Goal: Task Accomplishment & Management: Manage account settings

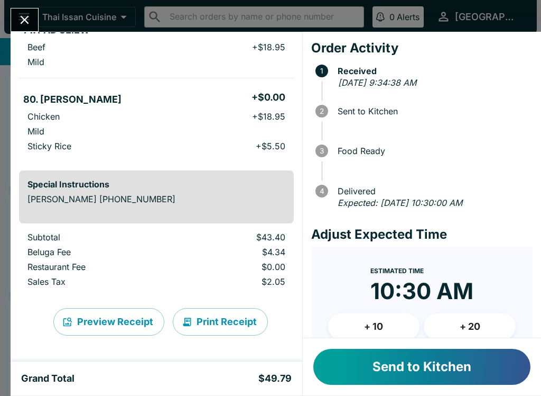
scroll to position [115, 0]
click at [352, 365] on button "Send to Kitchen" at bounding box center [422, 366] width 217 height 36
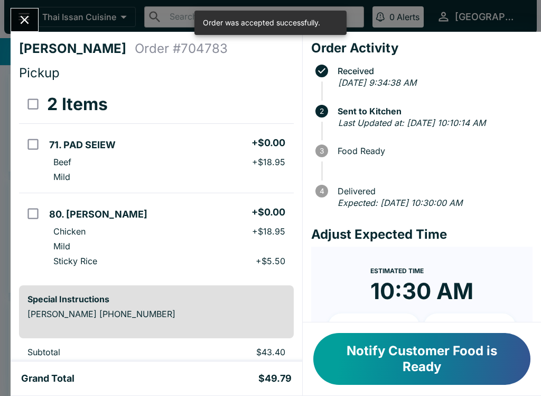
scroll to position [0, 0]
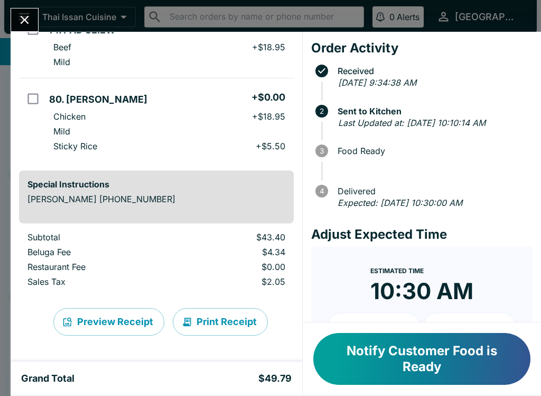
click at [224, 320] on button "Print Receipt" at bounding box center [220, 321] width 95 height 27
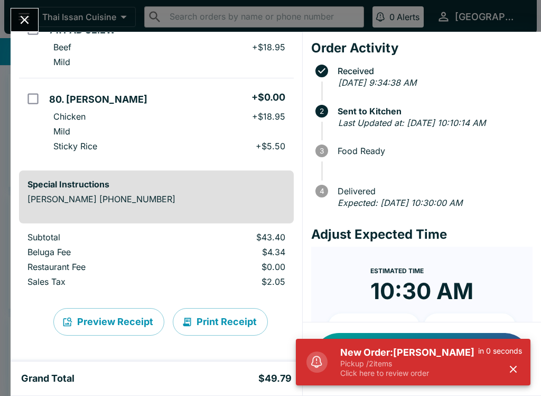
click at [19, 25] on icon "Close" at bounding box center [24, 20] width 14 height 14
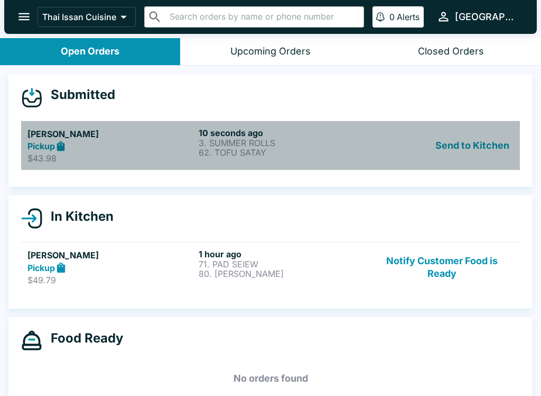
click at [105, 154] on p "$43.98" at bounding box center [110, 158] width 167 height 11
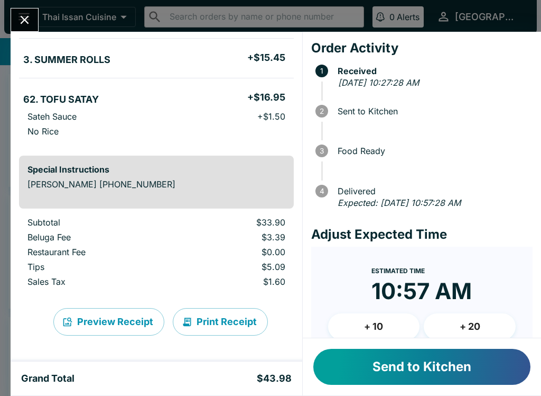
scroll to position [85, 0]
click at [399, 371] on button "Send to Kitchen" at bounding box center [422, 366] width 217 height 36
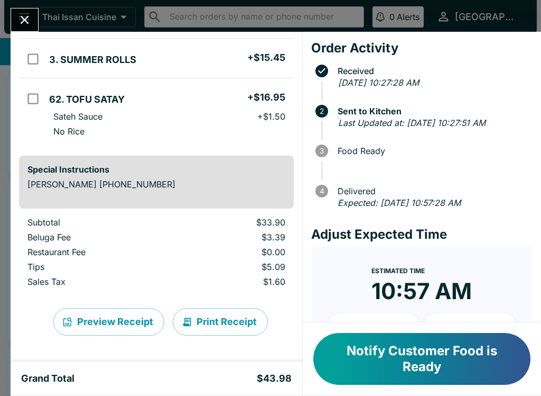
click at [216, 324] on button "Print Receipt" at bounding box center [220, 321] width 95 height 27
click at [19, 26] on icon "Close" at bounding box center [24, 20] width 14 height 14
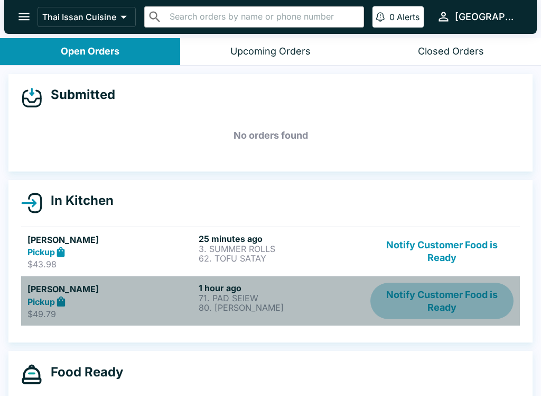
click at [447, 291] on button "Notify Customer Food is Ready" at bounding box center [442, 300] width 143 height 36
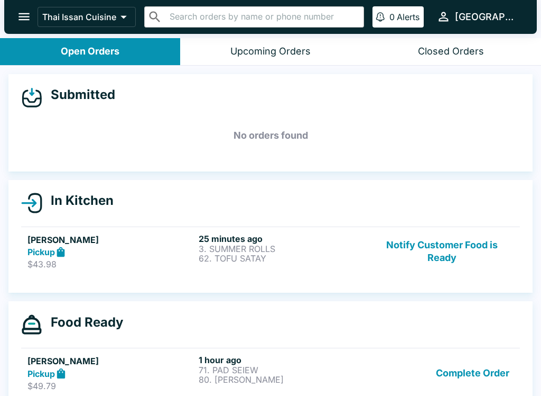
click at [446, 243] on button "Notify Customer Food is Ready" at bounding box center [442, 251] width 143 height 36
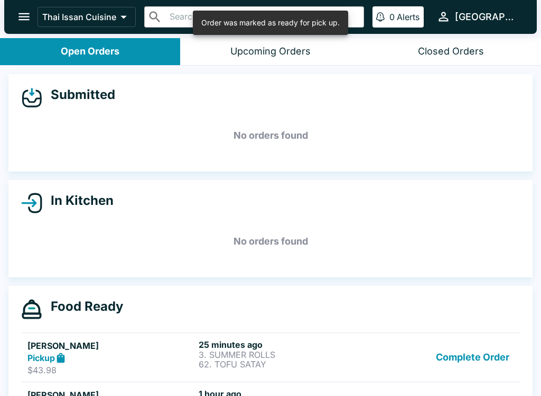
click at [472, 353] on button "Complete Order" at bounding box center [473, 357] width 82 height 36
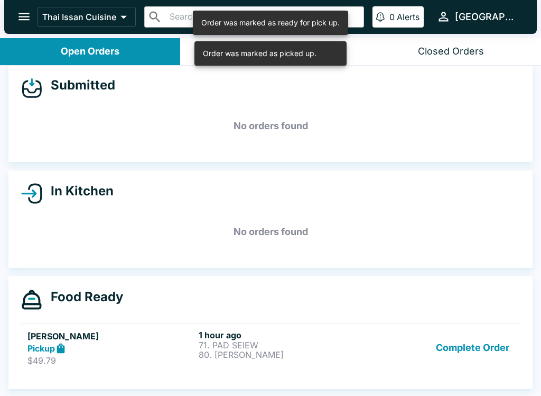
scroll to position [10, 0]
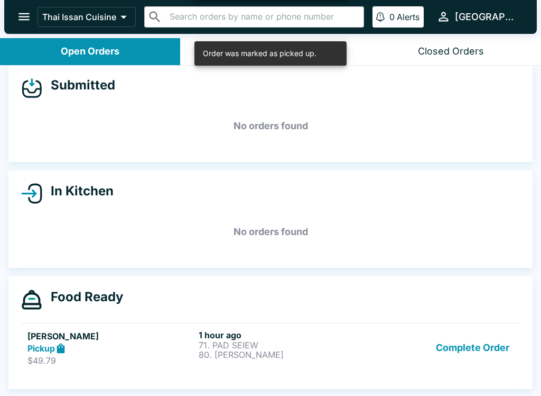
click at [466, 342] on button "Complete Order" at bounding box center [473, 347] width 82 height 36
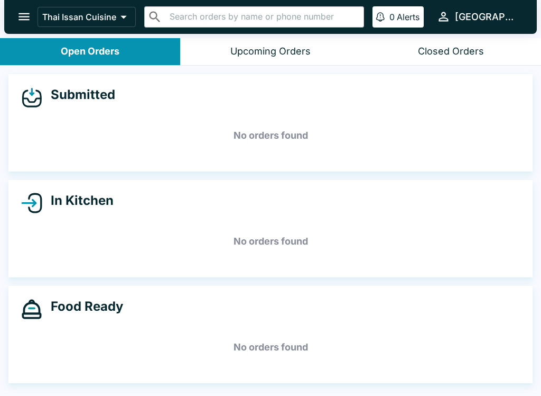
click at [444, 40] on button "Closed Orders" at bounding box center [451, 51] width 180 height 27
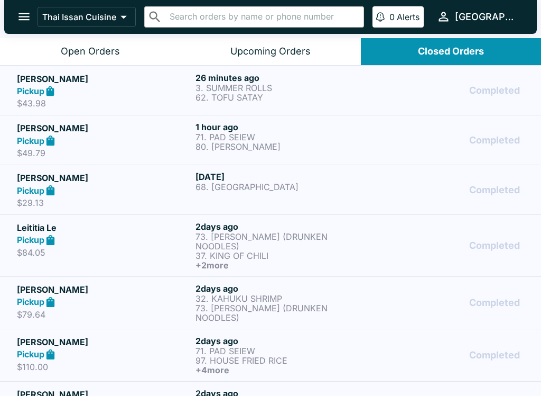
click at [176, 85] on div "Pickup" at bounding box center [104, 91] width 174 height 12
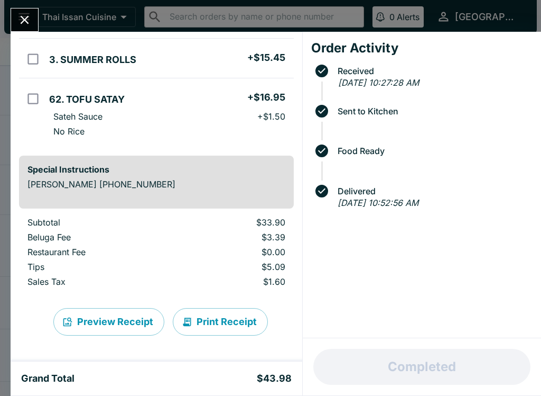
scroll to position [85, 0]
click at [209, 310] on button "Print Receipt" at bounding box center [220, 321] width 95 height 27
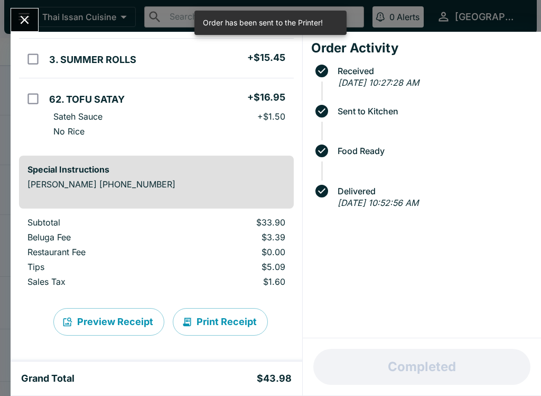
click at [23, 17] on icon "Close" at bounding box center [24, 20] width 14 height 14
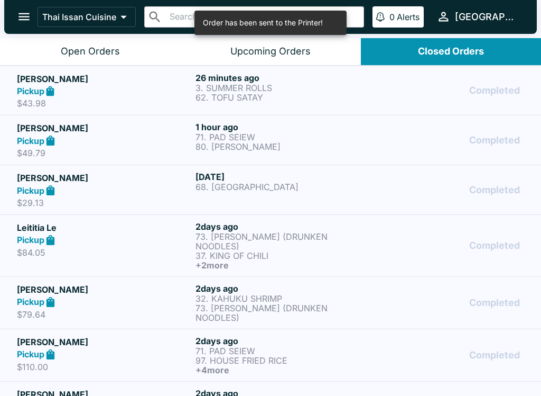
click at [149, 140] on div "Pickup" at bounding box center [104, 140] width 174 height 12
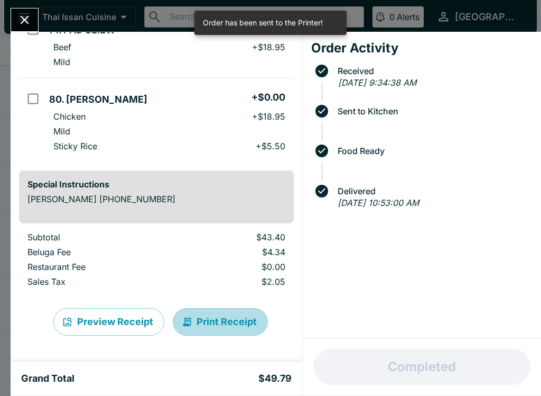
scroll to position [115, 0]
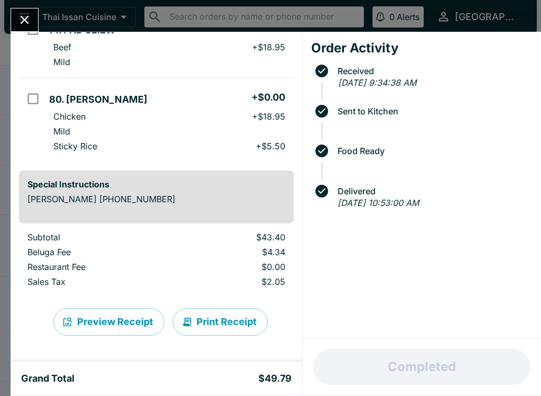
click at [24, 10] on button "Close" at bounding box center [24, 19] width 27 height 23
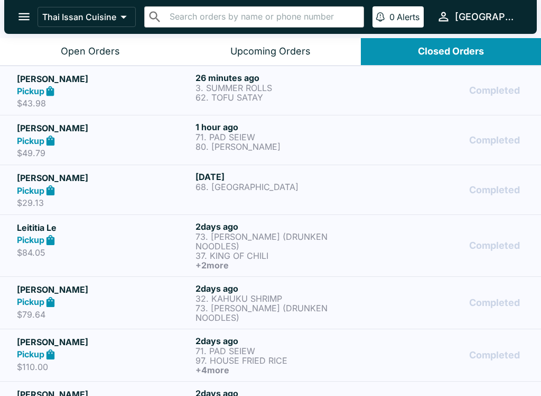
click at [156, 335] on h5 "[PERSON_NAME]" at bounding box center [104, 341] width 174 height 13
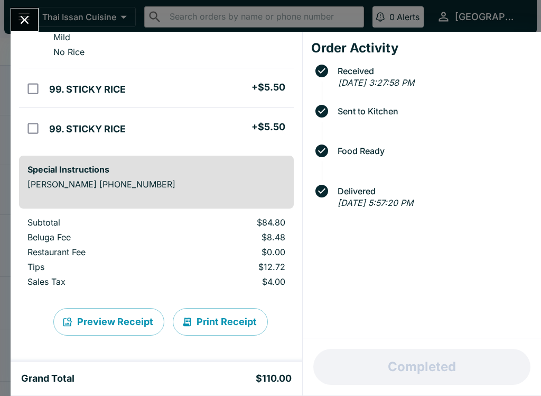
scroll to position [381, 0]
click at [222, 315] on button "Print Receipt" at bounding box center [220, 321] width 95 height 27
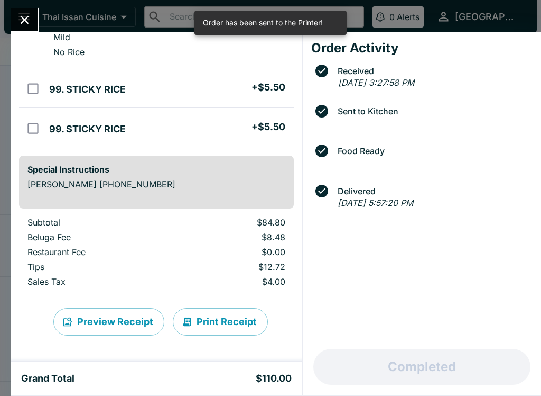
click at [13, 22] on button "Close" at bounding box center [24, 19] width 27 height 23
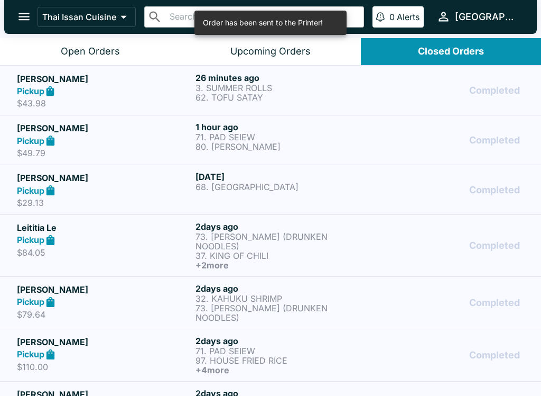
click at [81, 53] on div "Open Orders" at bounding box center [90, 51] width 59 height 12
